Goal: Task Accomplishment & Management: Manage account settings

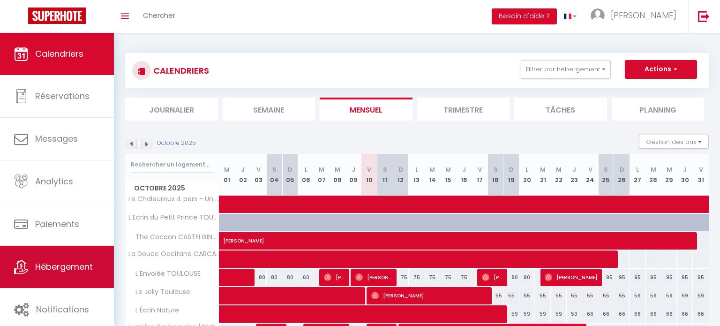
click at [85, 273] on link "Hébergement" at bounding box center [57, 267] width 114 height 42
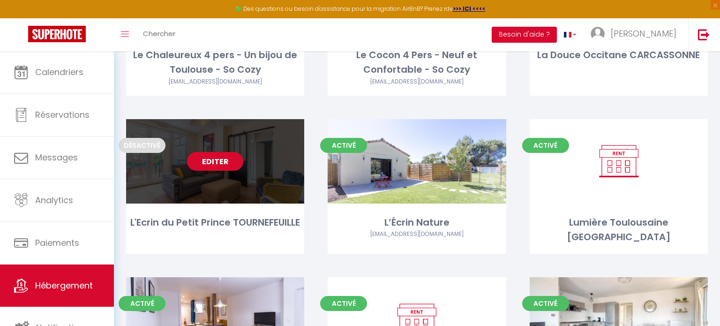
scroll to position [180, 0]
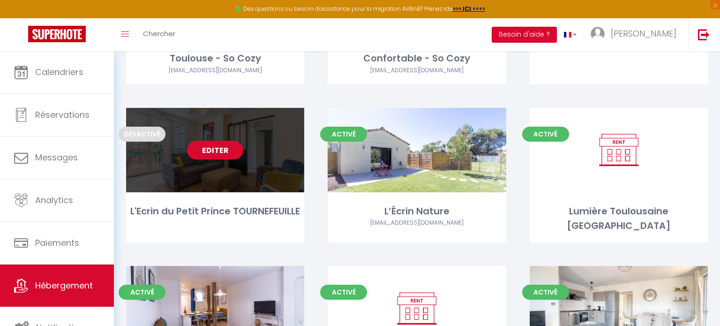
click at [214, 156] on link "Editer" at bounding box center [215, 150] width 56 height 19
select select "3"
select select "2"
select select "1"
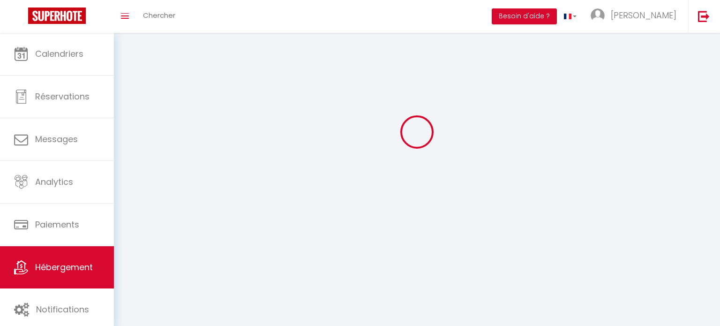
select select
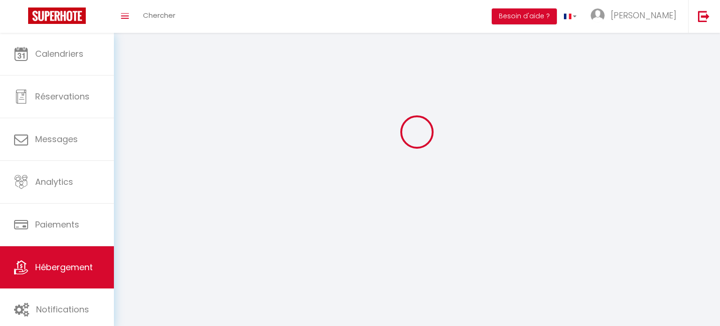
select select
checkbox input "false"
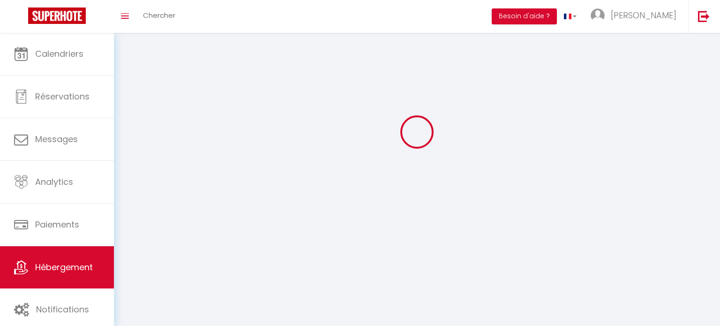
checkbox input "false"
select select
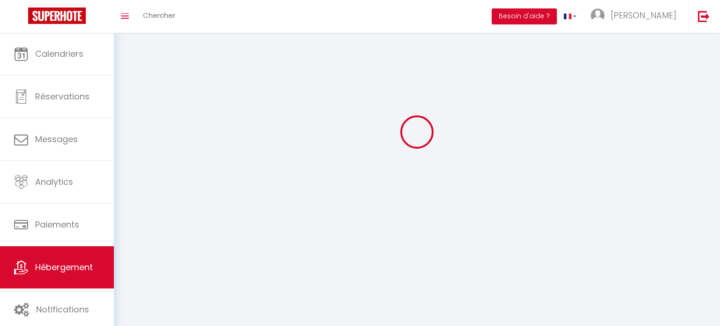
select select
checkbox input "false"
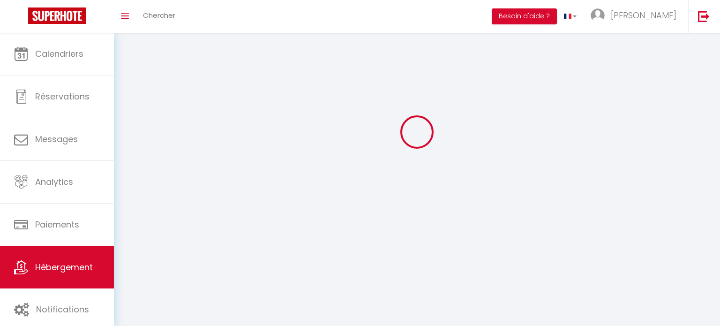
checkbox input "false"
select select
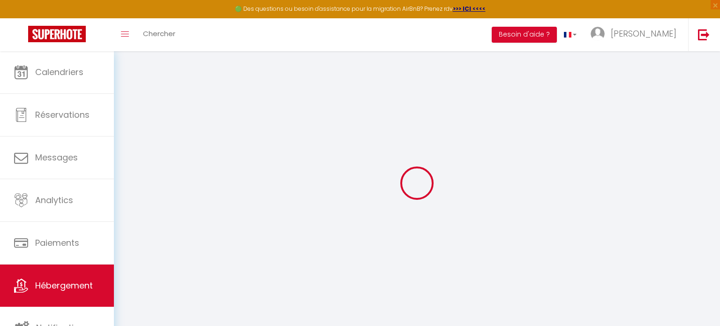
select select
checkbox input "false"
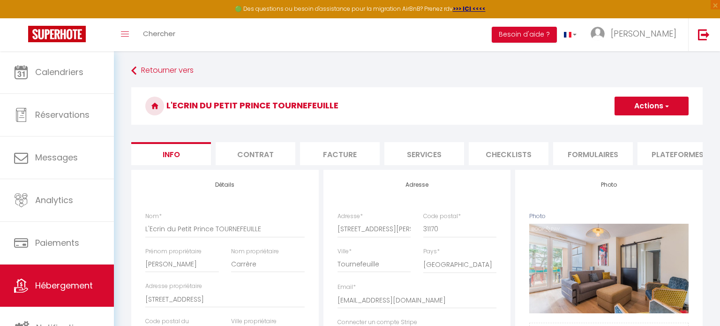
click at [666, 153] on li "Plateformes" at bounding box center [678, 153] width 80 height 23
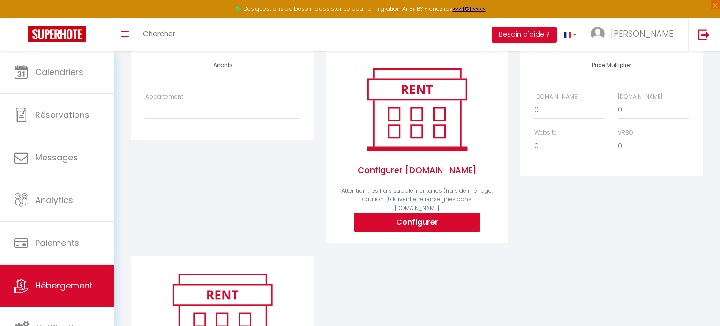
scroll to position [111, 0]
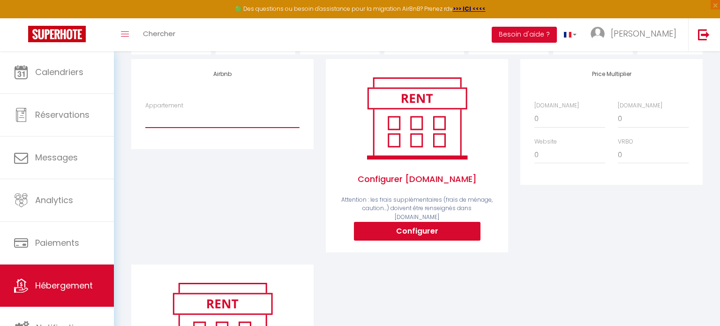
click at [165, 116] on select "Duplex au cœur de la station - [EMAIL_ADDRESS][DOMAIN_NAME]" at bounding box center [222, 119] width 154 height 18
click at [164, 116] on select "Duplex au cœur de la station - [EMAIL_ADDRESS][DOMAIN_NAME]" at bounding box center [222, 119] width 154 height 18
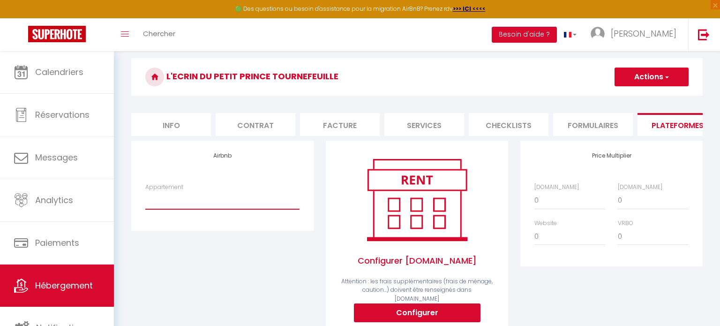
scroll to position [0, 0]
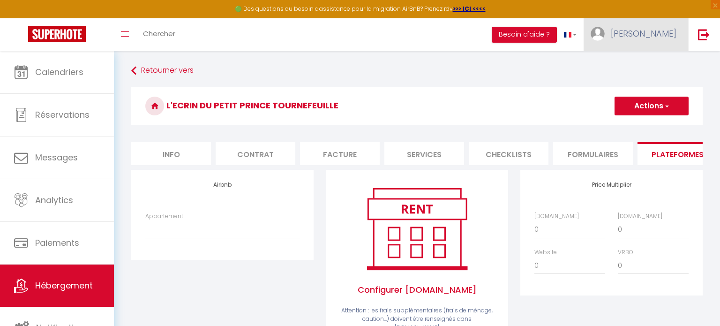
click at [655, 37] on span "[PERSON_NAME]" at bounding box center [644, 34] width 66 height 12
click at [657, 64] on link "Paramètres" at bounding box center [650, 65] width 69 height 16
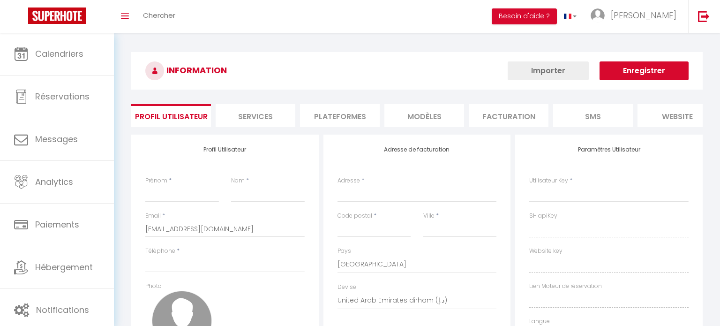
type input "[PERSON_NAME]"
type input "Beurtheret"
type input "0609986799"
type input "6A Impasse des Buis"
type input "31830"
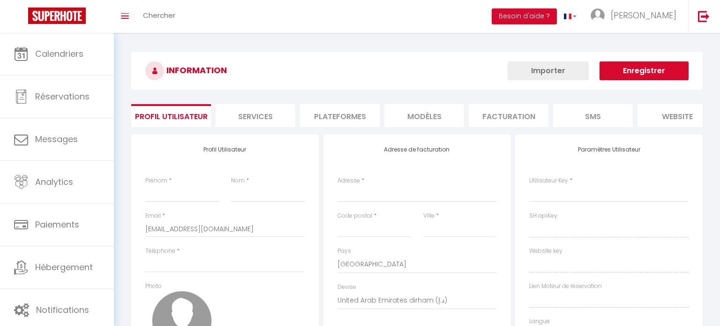
type input "Plaisance du Touch"
select select "28"
type input "KrOMLQyGpqIzUMNNokKOCCSFd"
type input "yoA1G2HP2mB5KLBznnA50OsmB"
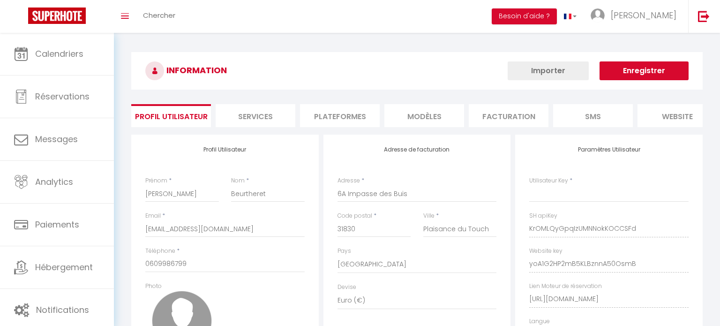
select select "fr"
type input "KrOMLQyGpqIzUMNNokKOCCSFd"
type input "yoA1G2HP2mB5KLBznnA50OsmB"
type input "[URL][DOMAIN_NAME]"
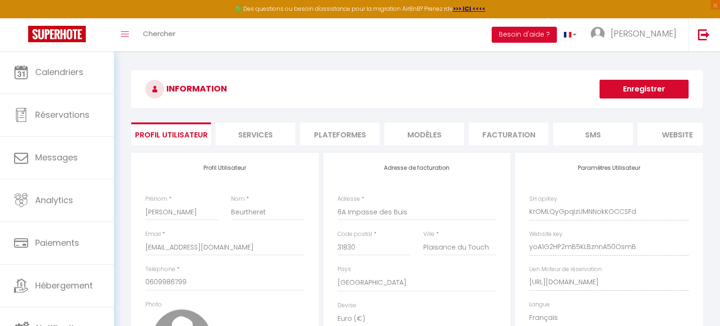
click at [350, 137] on li "Plateformes" at bounding box center [340, 133] width 80 height 23
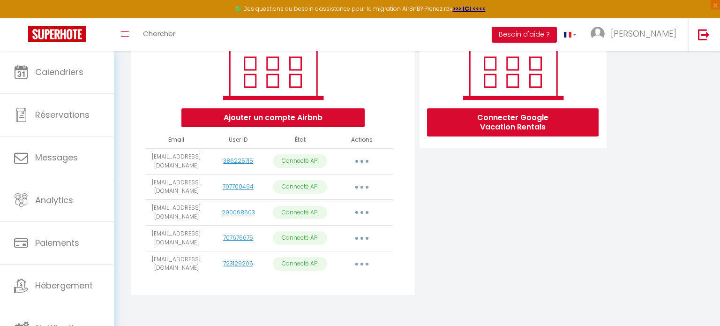
scroll to position [151, 0]
click at [365, 261] on button "button" at bounding box center [362, 263] width 26 height 15
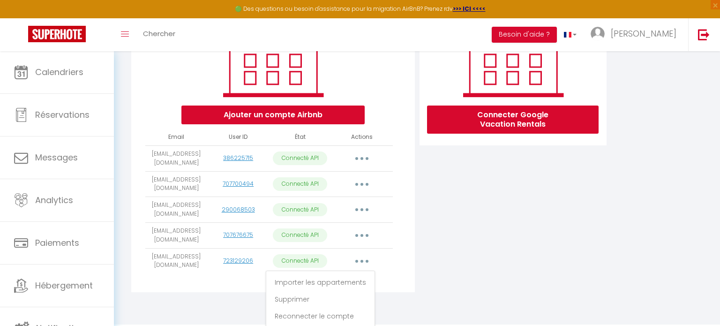
scroll to position [155, 0]
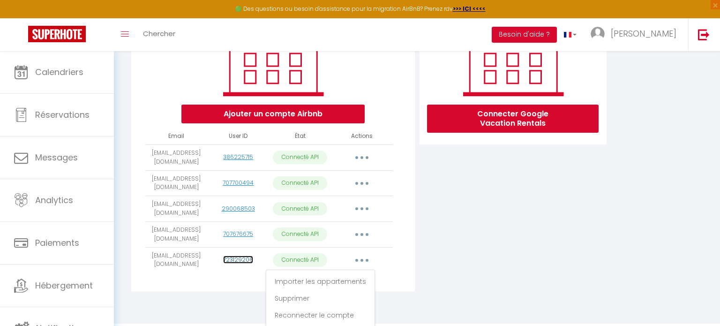
click at [240, 257] on td "723129206" at bounding box center [238, 260] width 62 height 26
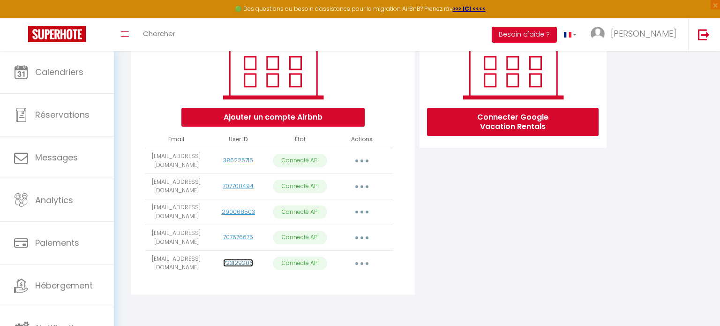
click at [244, 263] on link "723129206" at bounding box center [238, 263] width 30 height 8
click at [360, 262] on button "button" at bounding box center [362, 263] width 26 height 15
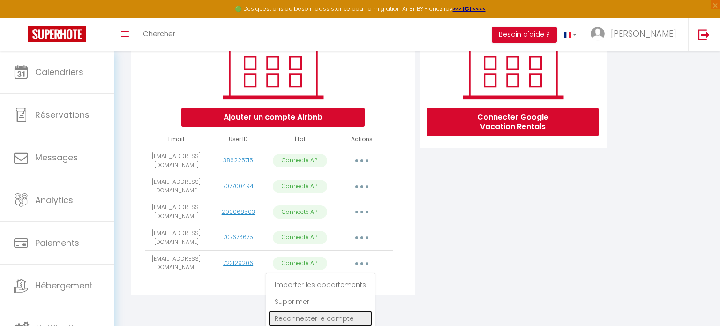
click at [330, 318] on link "Reconnecter le compte" at bounding box center [321, 318] width 104 height 16
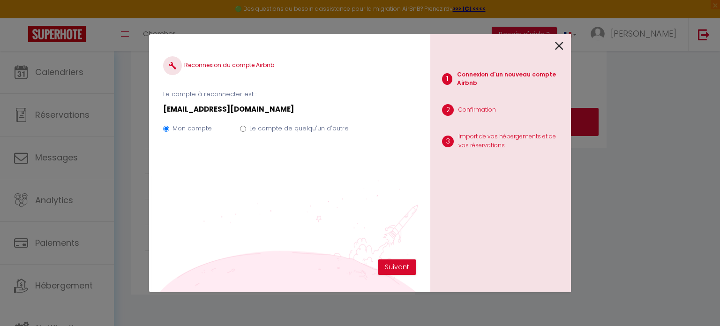
click at [559, 42] on icon at bounding box center [559, 46] width 8 height 14
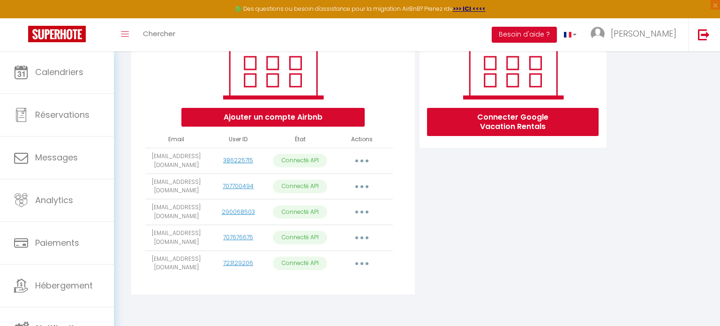
click at [366, 261] on button "button" at bounding box center [362, 263] width 26 height 15
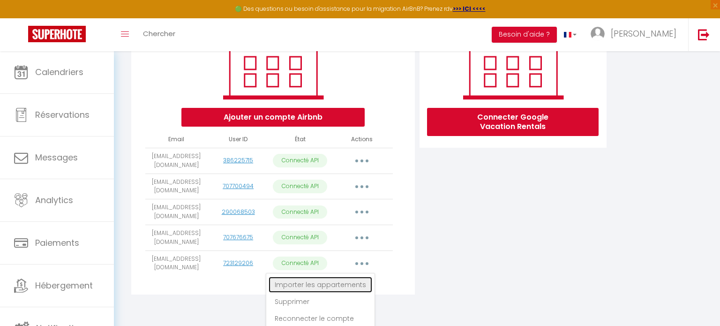
click at [330, 281] on link "Importer les appartements" at bounding box center [321, 285] width 104 height 16
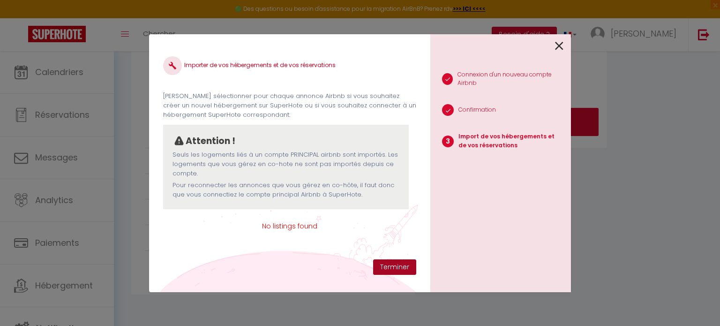
click at [387, 269] on button "Terminer" at bounding box center [394, 267] width 43 height 16
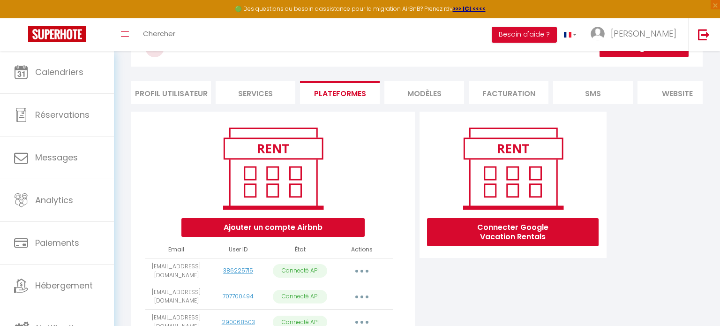
scroll to position [0, 0]
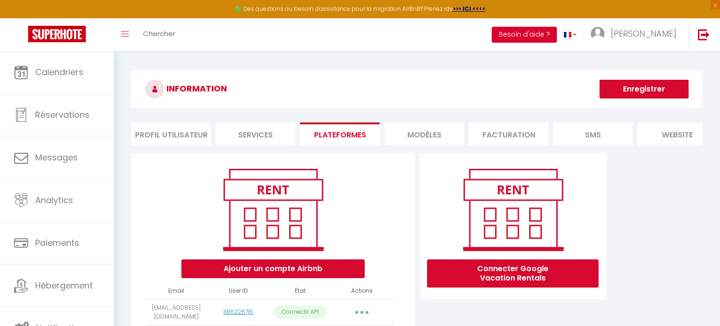
click at [557, 32] on button "Besoin d'aide ?" at bounding box center [524, 35] width 65 height 16
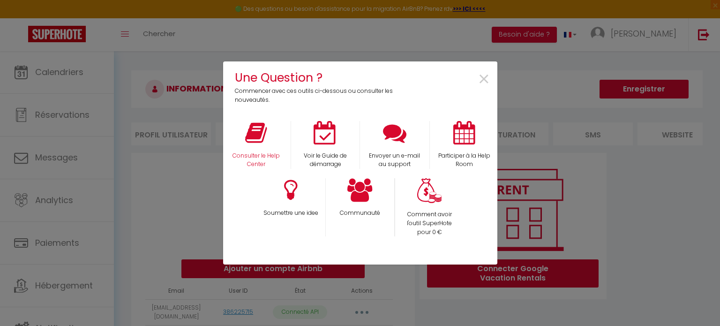
click at [243, 144] on div "Consulter le Help Center" at bounding box center [255, 145] width 69 height 48
click at [269, 155] on p "Consulter le Help Center" at bounding box center [256, 160] width 57 height 18
